Goal: Task Accomplishment & Management: Manage account settings

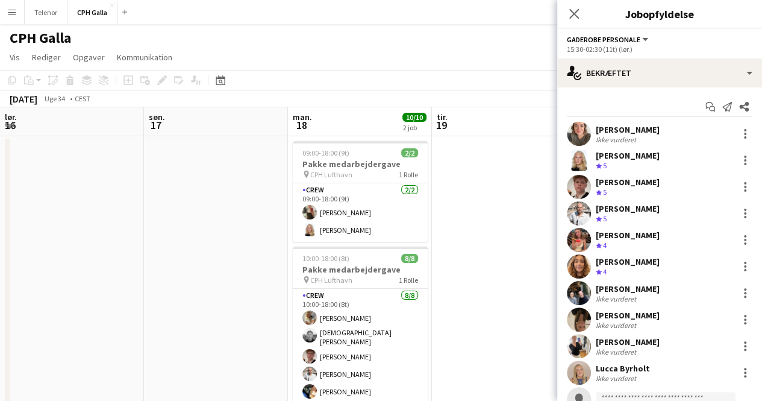
scroll to position [0, 415]
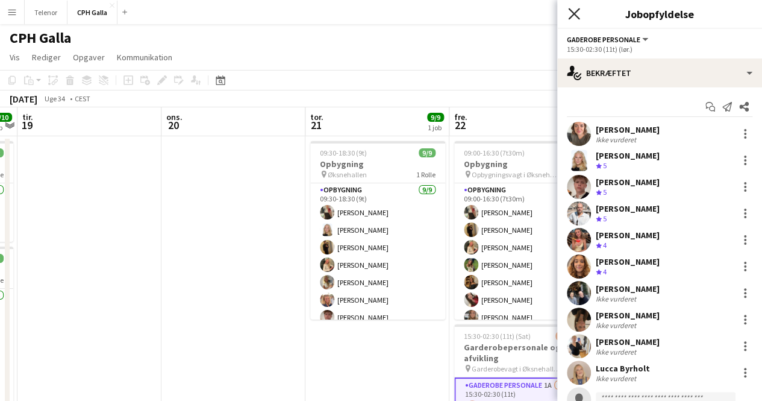
click at [572, 10] on icon "Luk pop-in" at bounding box center [573, 13] width 11 height 11
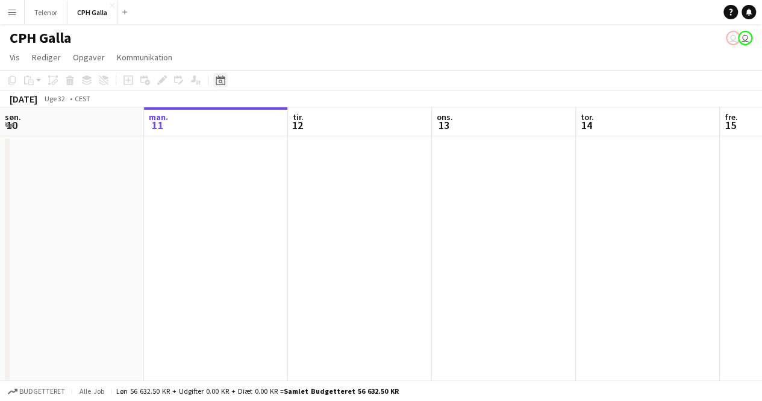
click at [219, 81] on icon at bounding box center [221, 82] width 4 height 4
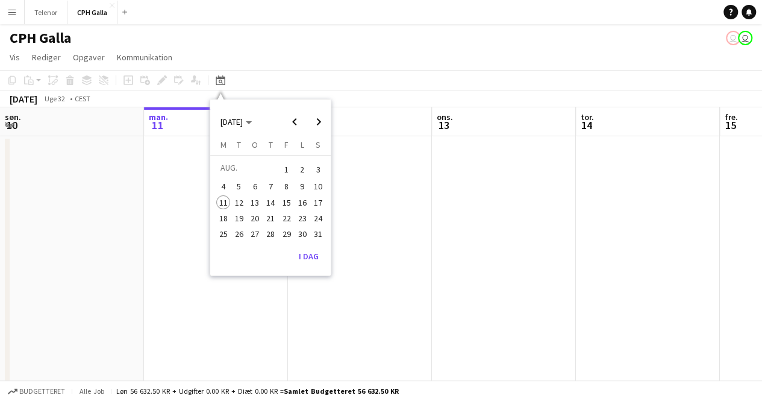
click at [290, 221] on span "22" at bounding box center [287, 218] width 14 height 14
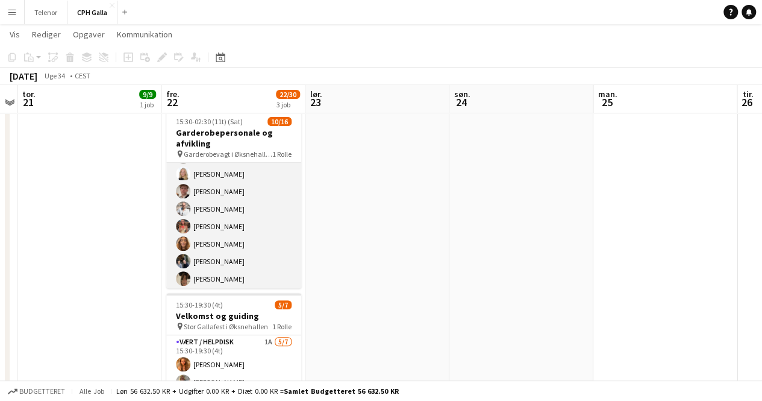
scroll to position [35, 0]
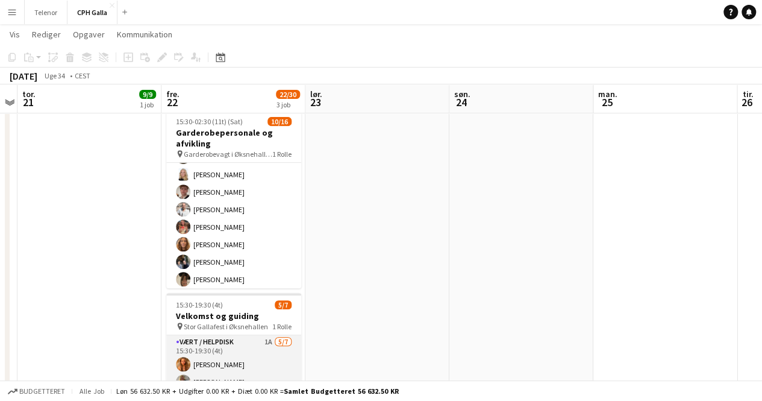
click at [230, 355] on app-card-role "Vært / Helpdisk 1A [DATE] 15:30-19:30 (4t) Vanilla Pryce Havana [PERSON_NAME] […" at bounding box center [233, 408] width 135 height 146
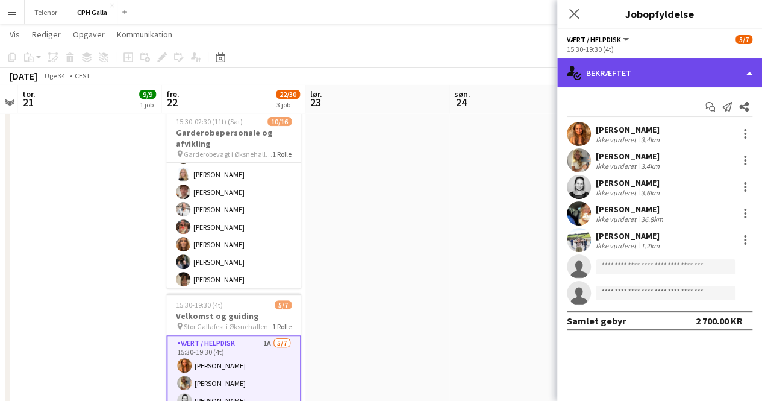
click at [680, 69] on div "single-neutral-actions-check-2 Bekræftet" at bounding box center [659, 72] width 205 height 29
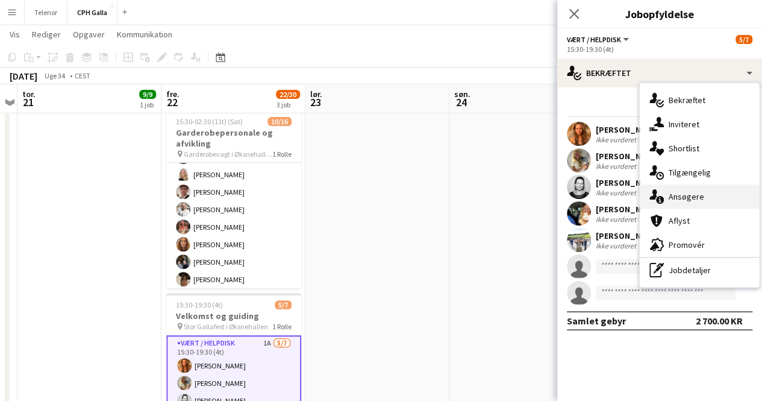
click at [701, 191] on div "single-neutral-actions-information Ansøgere" at bounding box center [699, 196] width 119 height 24
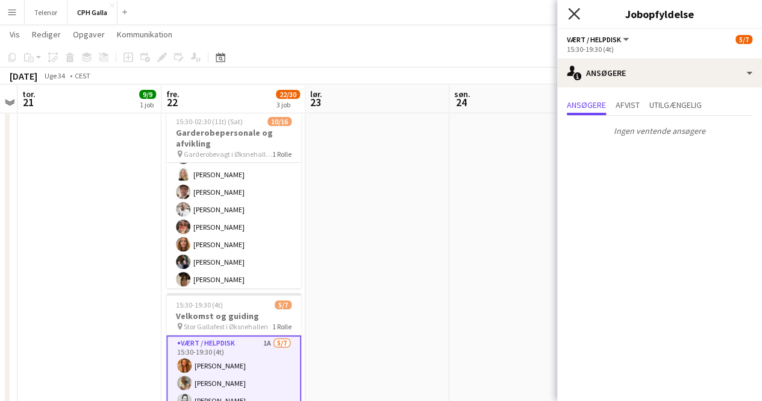
click at [575, 13] on icon at bounding box center [573, 13] width 11 height 11
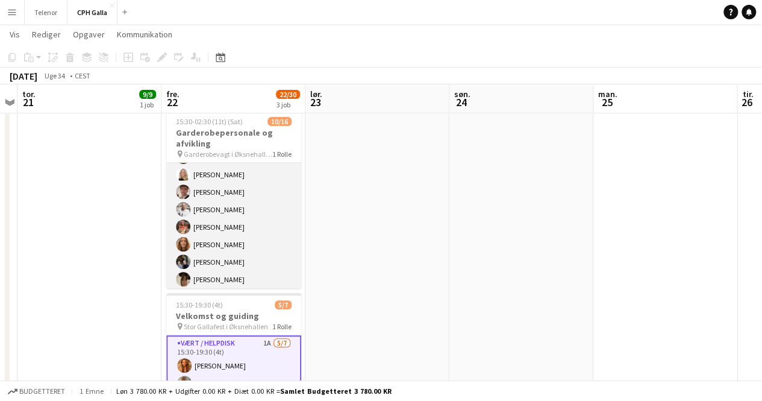
click at [239, 227] on app-card-role "Gaderobe personale 1A [DATE] 15:30-02:30 (11t) [PERSON_NAME] [PERSON_NAME] [PER…" at bounding box center [233, 279] width 135 height 303
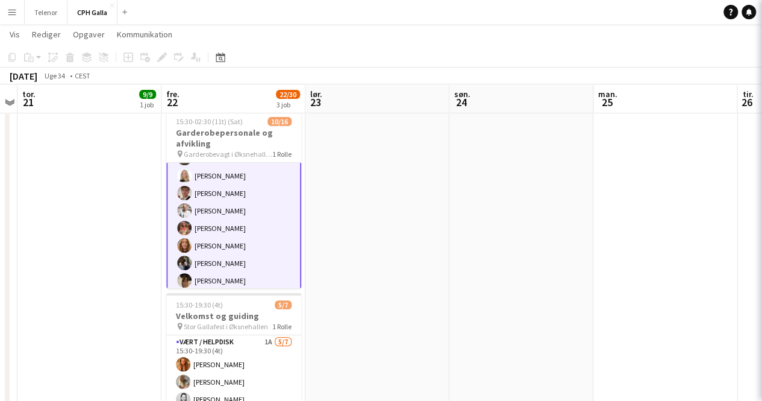
scroll to position [36, 0]
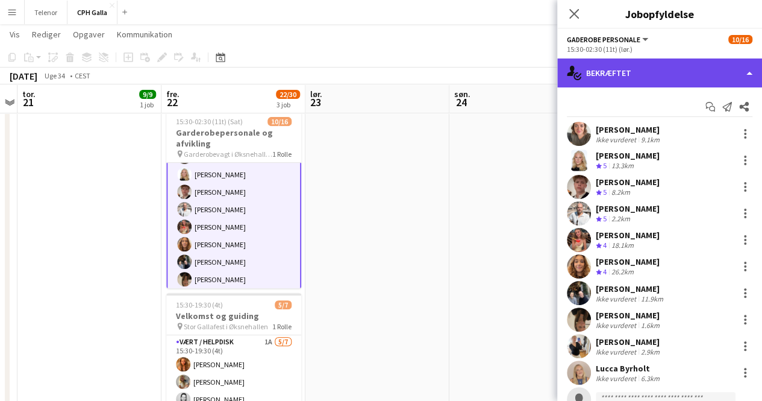
click at [612, 72] on div "single-neutral-actions-check-2 Bekræftet" at bounding box center [659, 72] width 205 height 29
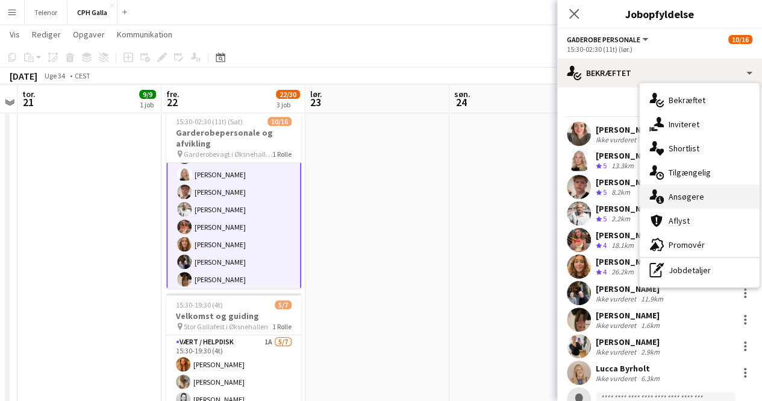
click at [693, 192] on div "single-neutral-actions-information Ansøgere" at bounding box center [699, 196] width 119 height 24
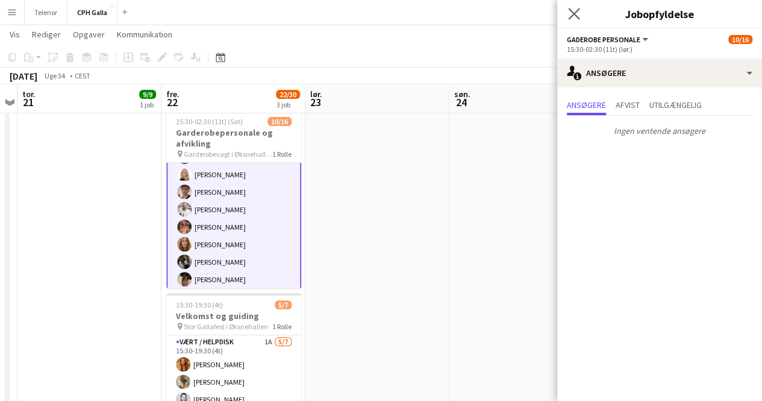
click at [576, 8] on app-icon "Luk pop-in" at bounding box center [574, 13] width 17 height 17
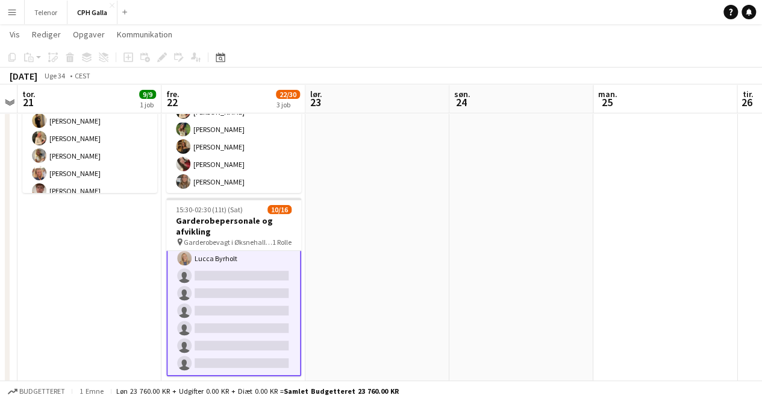
scroll to position [0, 0]
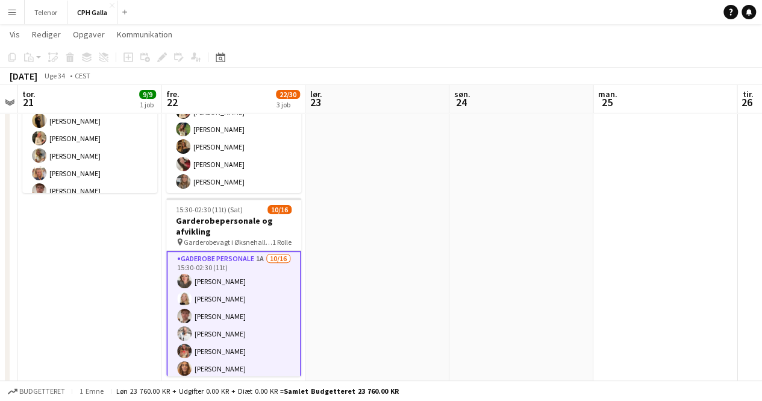
click at [251, 297] on app-card-role "Gaderobe personale 1A [DATE] 15:30-02:30 (11t) [PERSON_NAME] [PERSON_NAME] [PER…" at bounding box center [233, 403] width 135 height 305
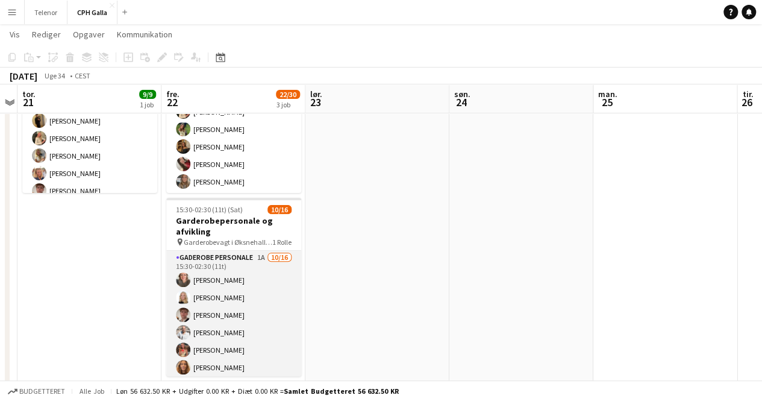
click at [215, 257] on app-card-role "Gaderobe personale 1A [DATE] 15:30-02:30 (11t) [PERSON_NAME] [PERSON_NAME] [PER…" at bounding box center [233, 402] width 135 height 303
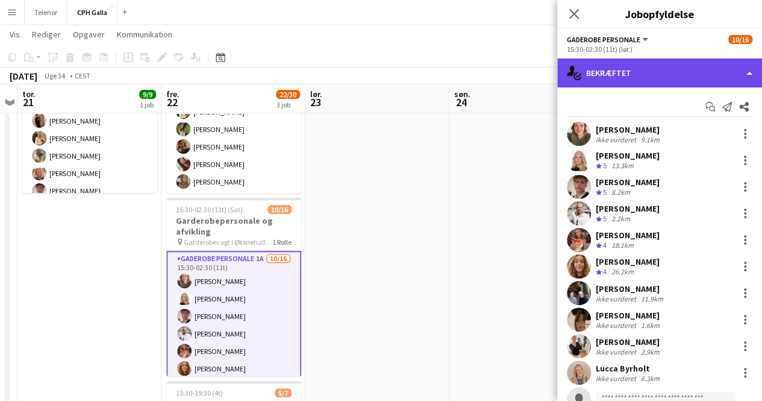
click at [636, 74] on div "single-neutral-actions-check-2 Bekræftet" at bounding box center [659, 72] width 205 height 29
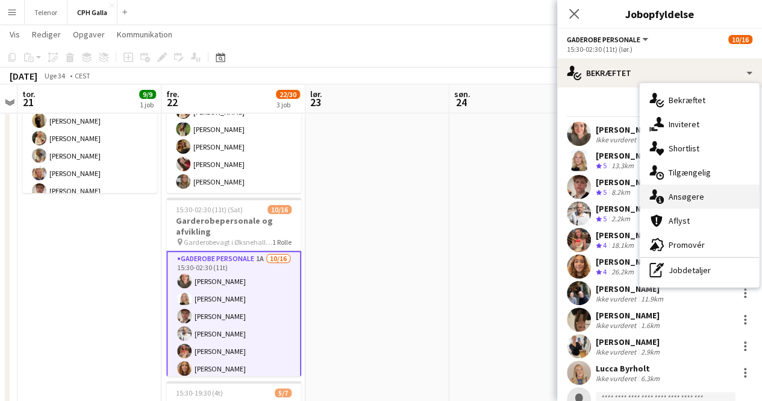
click at [684, 195] on div "single-neutral-actions-information Ansøgere" at bounding box center [699, 196] width 119 height 24
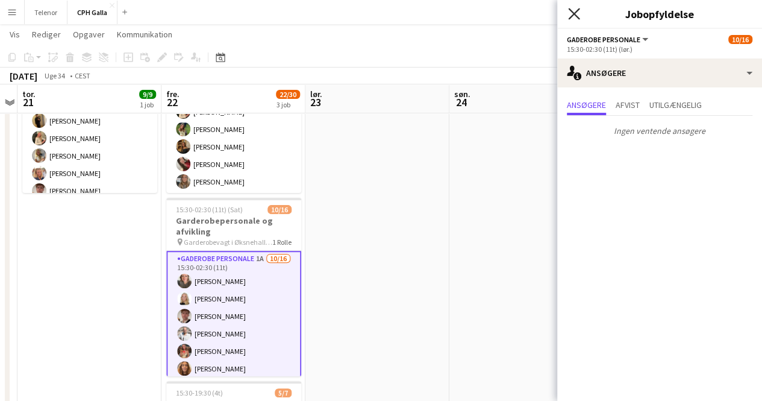
click at [575, 13] on icon at bounding box center [573, 13] width 11 height 11
